Goal: Task Accomplishment & Management: Complete application form

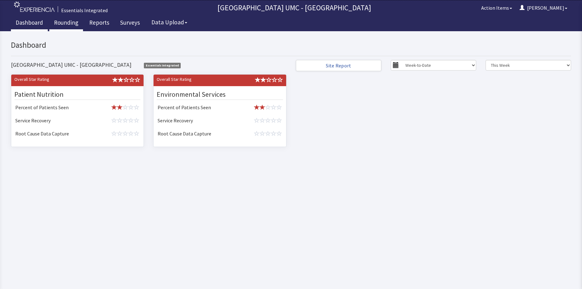
click at [67, 24] on link "Rounding" at bounding box center [66, 24] width 34 height 16
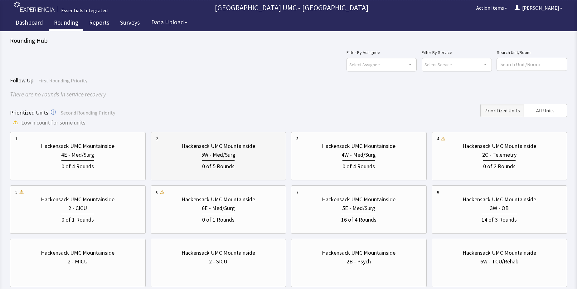
click at [249, 160] on div "0 of 5 Rounds" at bounding box center [218, 165] width 125 height 12
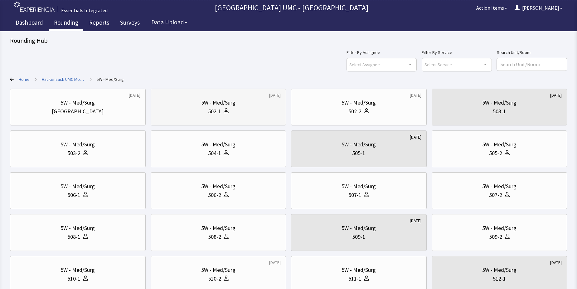
click at [231, 110] on div "502-1" at bounding box center [218, 111] width 125 height 9
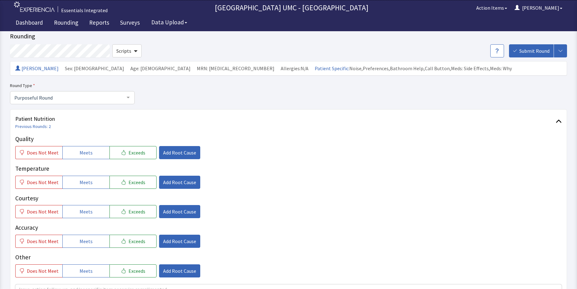
scroll to position [31, 0]
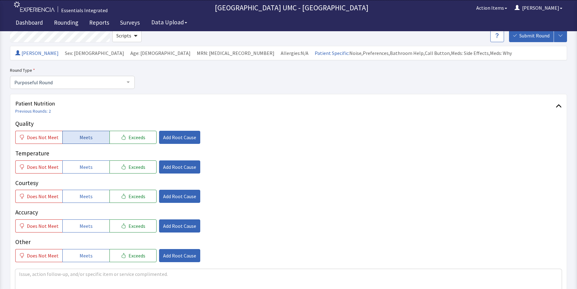
click at [76, 142] on button "Meets" at bounding box center [85, 137] width 47 height 13
click at [76, 165] on button "Meets" at bounding box center [85, 166] width 47 height 13
click at [73, 197] on button "Meets" at bounding box center [85, 196] width 47 height 13
drag, startPoint x: 77, startPoint y: 226, endPoint x: 82, endPoint y: 247, distance: 21.6
click at [77, 226] on button "Meets" at bounding box center [85, 225] width 47 height 13
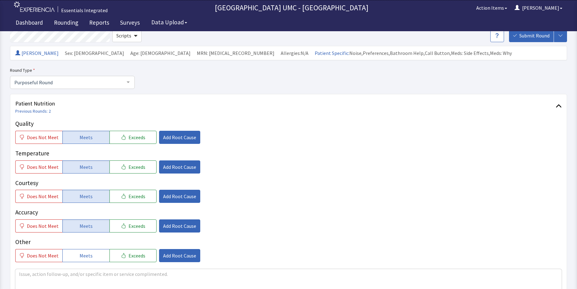
click at [87, 262] on div "Quality Does Not Meet Meets Exceeds Add Root Cause Temperature Does Not Meet Me…" at bounding box center [288, 217] width 547 height 197
click at [90, 252] on button "Meets" at bounding box center [85, 255] width 47 height 13
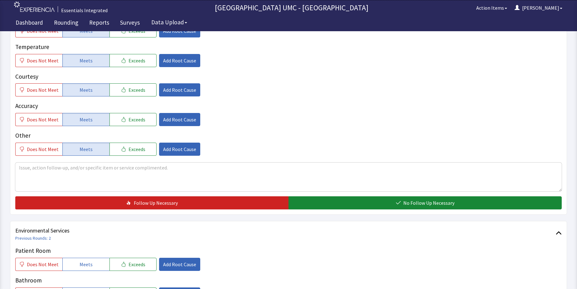
scroll to position [156, 0]
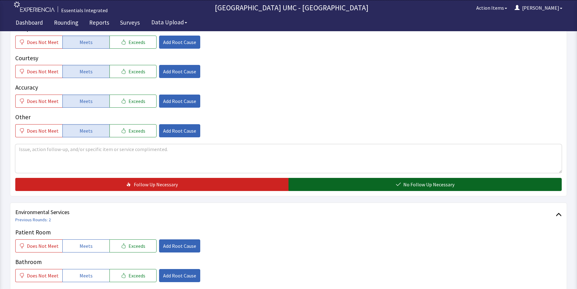
click at [385, 184] on button "No Follow Up Necessary" at bounding box center [425, 184] width 273 height 13
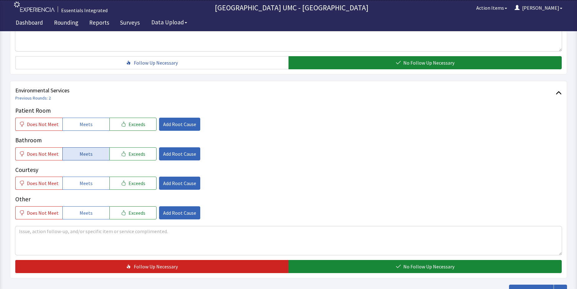
scroll to position [281, 0]
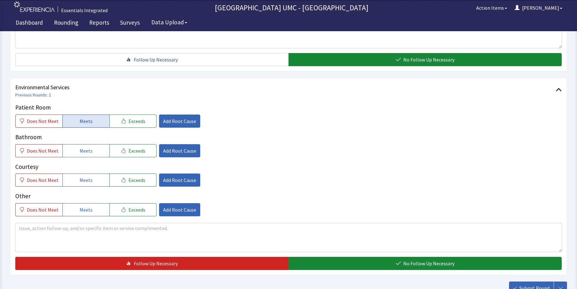
click at [80, 122] on span "Meets" at bounding box center [86, 120] width 13 height 7
drag, startPoint x: 80, startPoint y: 151, endPoint x: 80, endPoint y: 167, distance: 15.9
click at [80, 155] on button "Meets" at bounding box center [85, 150] width 47 height 13
click at [76, 180] on button "Meets" at bounding box center [85, 180] width 47 height 13
click at [80, 210] on span "Meets" at bounding box center [86, 209] width 13 height 7
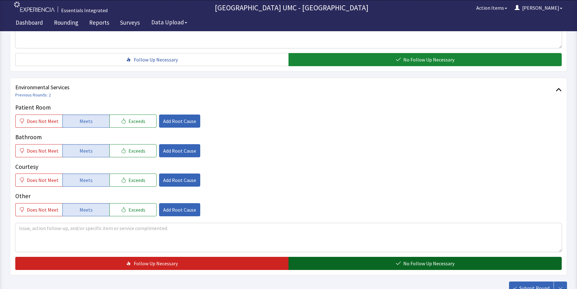
click at [387, 260] on button "No Follow Up Necessary" at bounding box center [425, 263] width 273 height 13
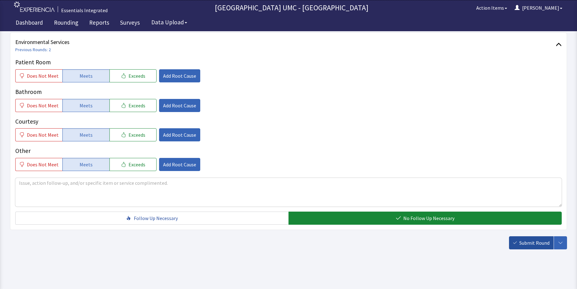
scroll to position [328, 0]
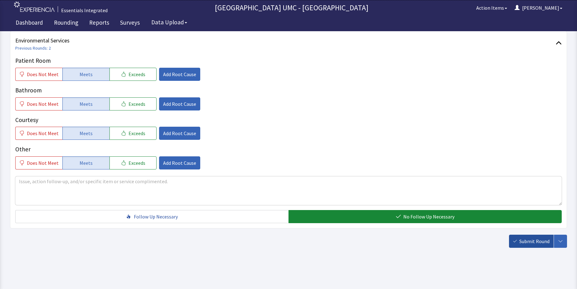
click at [534, 237] on button "Submit Round" at bounding box center [531, 241] width 45 height 13
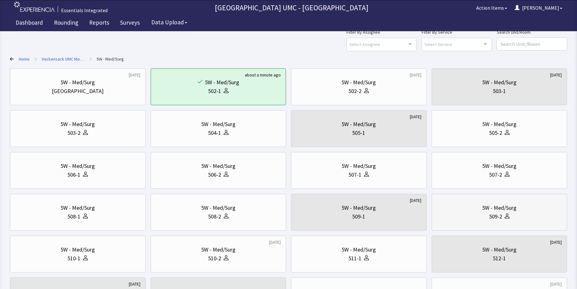
scroll to position [31, 0]
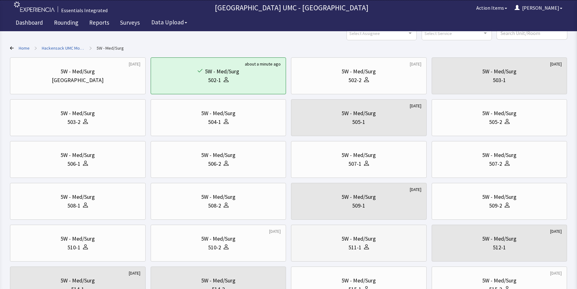
click at [382, 247] on div "511-1" at bounding box center [358, 247] width 125 height 9
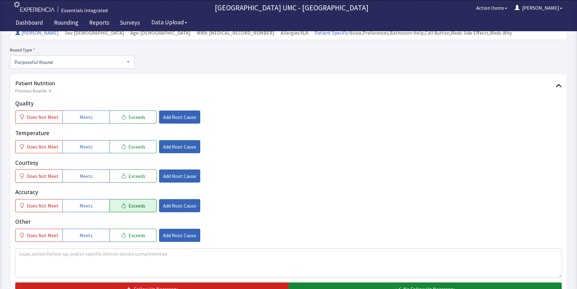
scroll to position [62, 0]
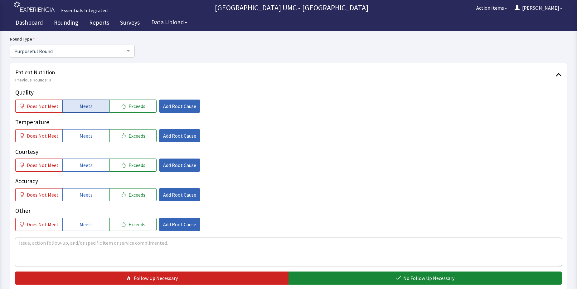
click at [91, 110] on button "Meets" at bounding box center [85, 106] width 47 height 13
click at [84, 140] on button "Meets" at bounding box center [85, 135] width 47 height 13
click at [84, 162] on span "Meets" at bounding box center [86, 164] width 13 height 7
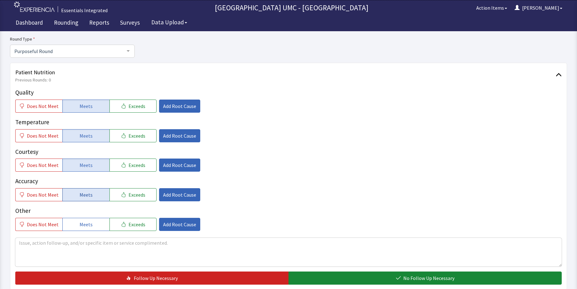
click at [90, 191] on button "Meets" at bounding box center [85, 194] width 47 height 13
click at [87, 222] on span "Meets" at bounding box center [86, 224] width 13 height 7
click at [173, 225] on span "Add Root Cause" at bounding box center [179, 224] width 33 height 7
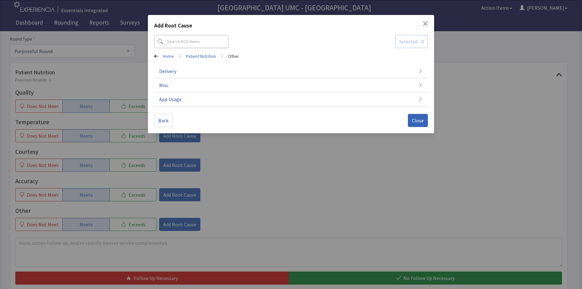
click at [422, 23] on div "Add Root Cause" at bounding box center [291, 26] width 274 height 11
drag, startPoint x: 417, startPoint y: 115, endPoint x: 417, endPoint y: 137, distance: 21.9
click at [417, 118] on button "Close" at bounding box center [418, 120] width 20 height 13
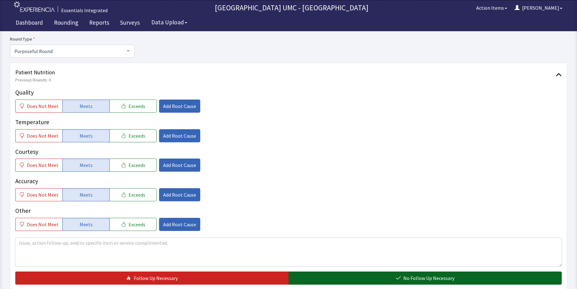
click at [406, 277] on span "No Follow Up Necessary" at bounding box center [429, 277] width 51 height 7
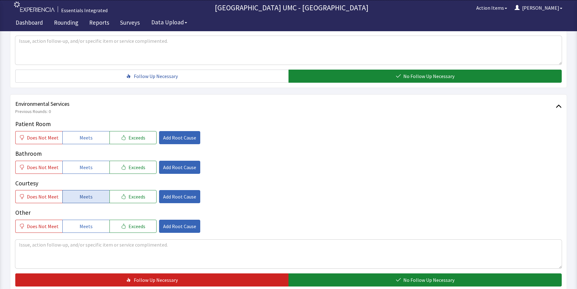
scroll to position [281, 0]
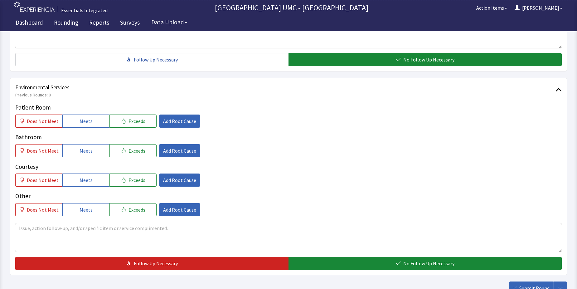
drag, startPoint x: 80, startPoint y: 119, endPoint x: 81, endPoint y: 138, distance: 18.4
click at [80, 126] on button "Meets" at bounding box center [85, 121] width 47 height 13
click at [83, 155] on button "Meets" at bounding box center [85, 150] width 47 height 13
click at [83, 181] on span "Meets" at bounding box center [86, 179] width 13 height 7
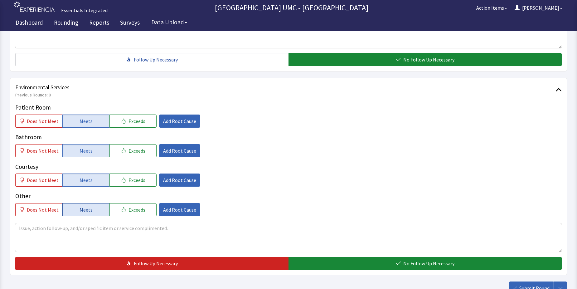
click at [85, 209] on span "Meets" at bounding box center [86, 209] width 13 height 7
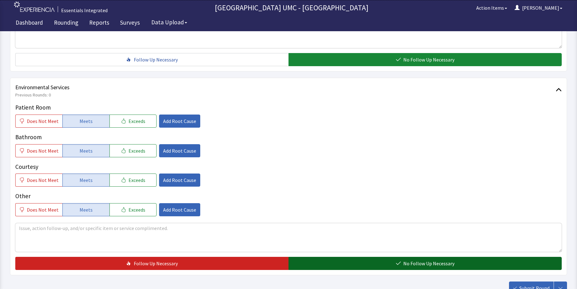
click at [353, 262] on button "No Follow Up Necessary" at bounding box center [425, 263] width 273 height 13
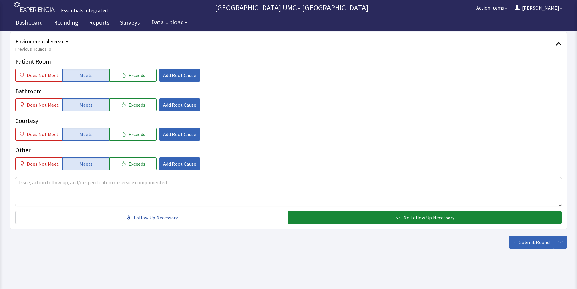
scroll to position [328, 0]
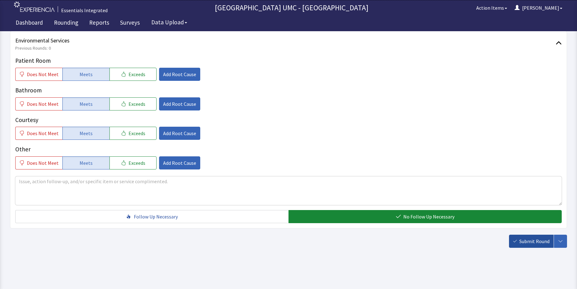
click at [529, 238] on span "Submit Round" at bounding box center [535, 241] width 30 height 7
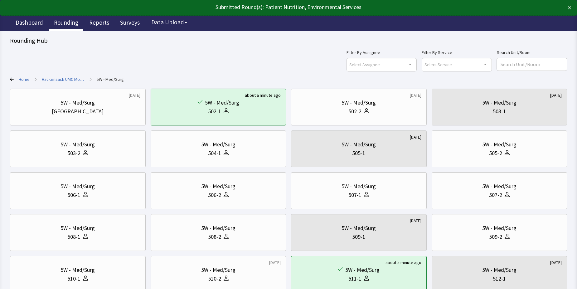
click at [65, 22] on link "Rounding" at bounding box center [66, 24] width 34 height 16
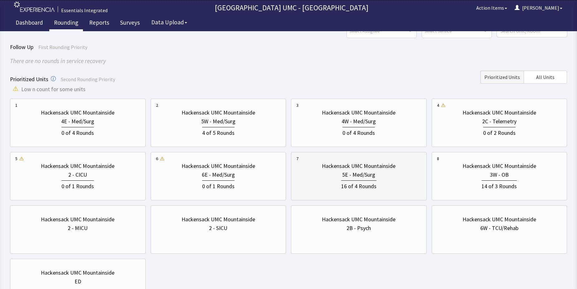
scroll to position [62, 0]
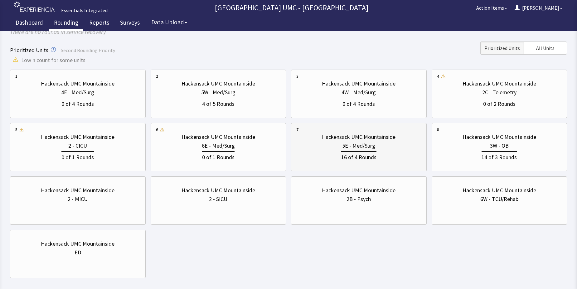
click at [349, 147] on div "5E - Med/Surg" at bounding box center [358, 145] width 33 height 9
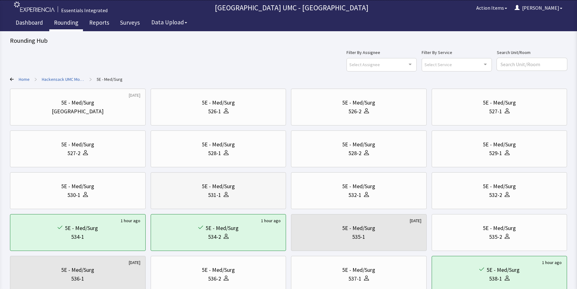
click at [194, 188] on div "5E - Med/Surg" at bounding box center [218, 186] width 125 height 9
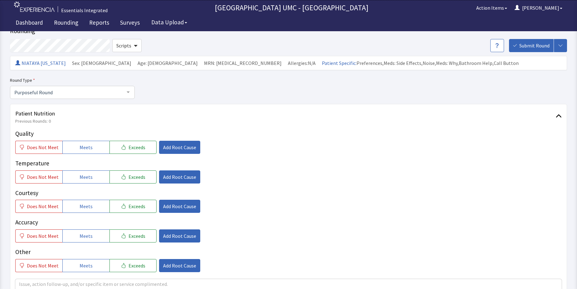
scroll to position [31, 0]
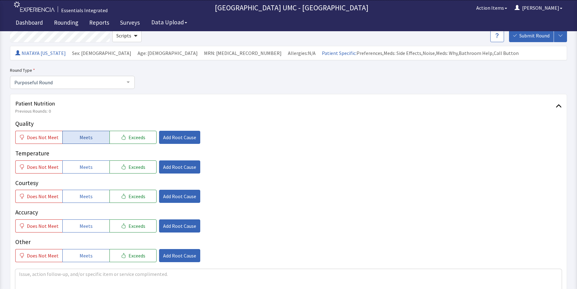
click at [88, 137] on span "Meets" at bounding box center [86, 137] width 13 height 7
click at [91, 165] on button "Meets" at bounding box center [85, 166] width 47 height 13
click at [86, 200] on span "Meets" at bounding box center [86, 196] width 13 height 7
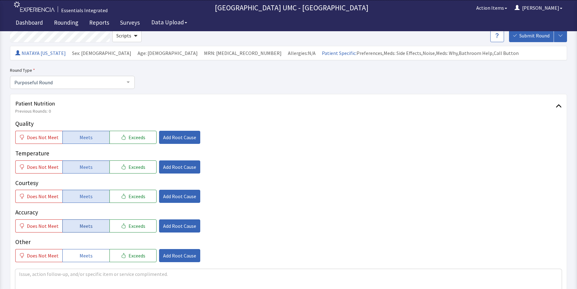
click at [88, 227] on span "Meets" at bounding box center [86, 225] width 13 height 7
drag, startPoint x: 93, startPoint y: 255, endPoint x: 206, endPoint y: 244, distance: 113.4
click at [96, 254] on button "Meets" at bounding box center [85, 255] width 47 height 13
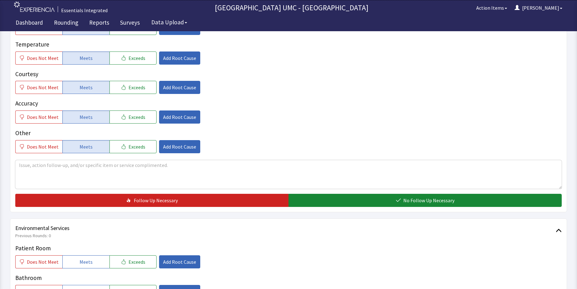
scroll to position [156, 0]
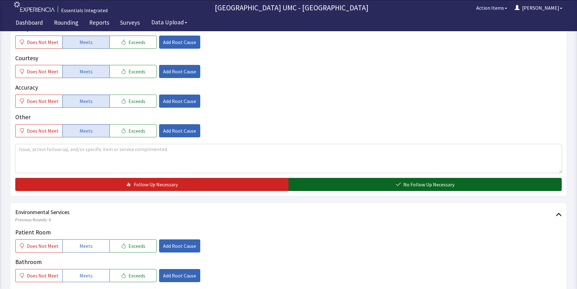
click at [352, 179] on button "No Follow Up Necessary" at bounding box center [425, 184] width 273 height 13
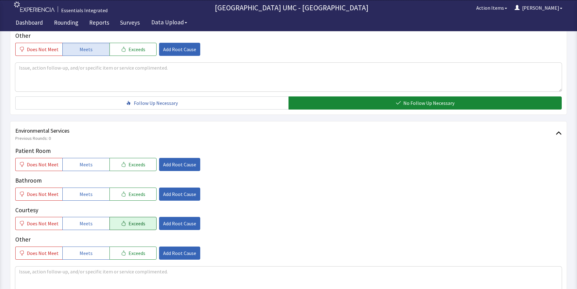
scroll to position [281, 0]
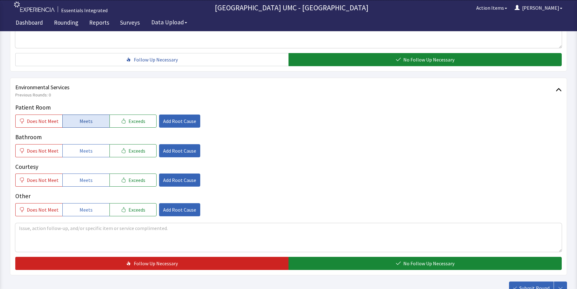
drag, startPoint x: 88, startPoint y: 118, endPoint x: 89, endPoint y: 124, distance: 6.4
click at [89, 124] on span "Meets" at bounding box center [86, 120] width 13 height 7
click at [89, 155] on button "Meets" at bounding box center [85, 150] width 47 height 13
click at [87, 179] on span "Meets" at bounding box center [86, 179] width 13 height 7
drag, startPoint x: 79, startPoint y: 206, endPoint x: 297, endPoint y: 255, distance: 223.7
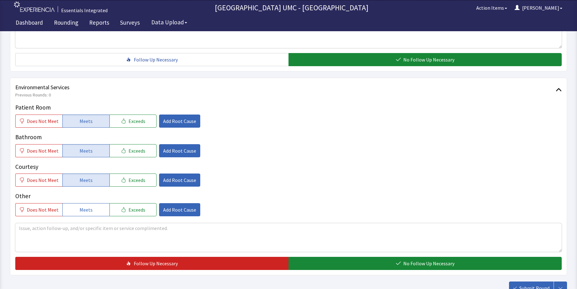
click at [85, 206] on button "Meets" at bounding box center [85, 209] width 47 height 13
drag, startPoint x: 340, startPoint y: 260, endPoint x: 422, endPoint y: 253, distance: 82.6
click at [342, 260] on button "No Follow Up Necessary" at bounding box center [425, 263] width 273 height 13
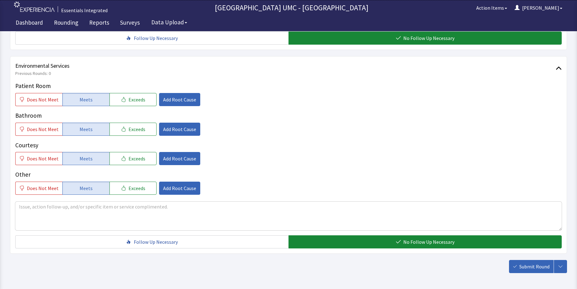
scroll to position [328, 0]
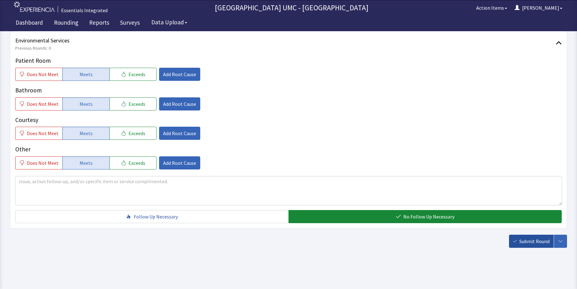
click at [528, 242] on span "Submit Round" at bounding box center [535, 241] width 30 height 7
